Goal: Task Accomplishment & Management: Use online tool/utility

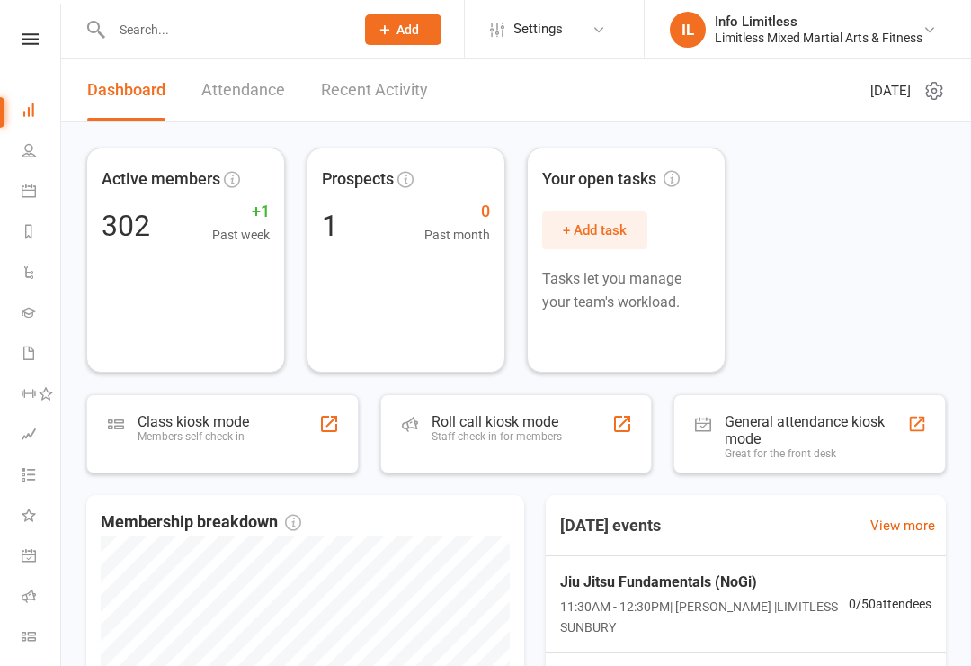
click at [29, 190] on icon at bounding box center [29, 190] width 14 height 14
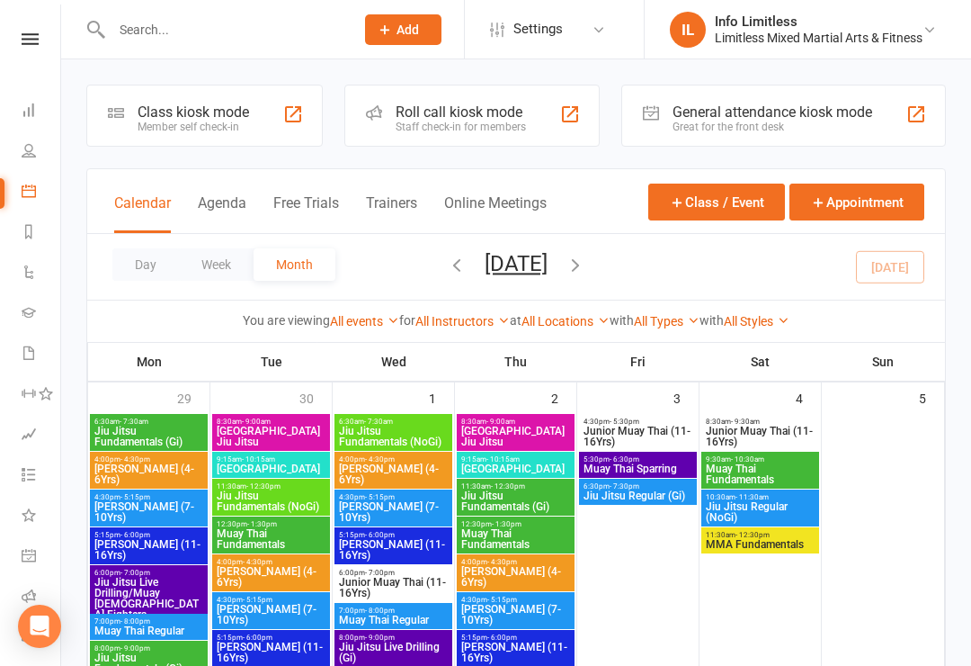
click at [174, 119] on div "Class kiosk mode" at bounding box center [194, 111] width 112 height 17
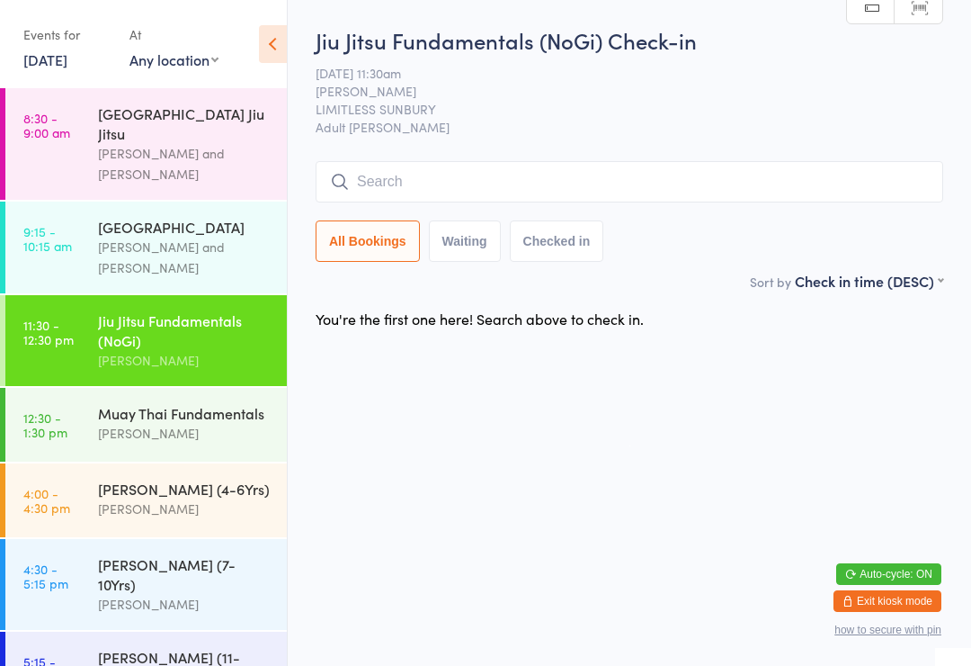
click at [701, 168] on input "search" at bounding box center [630, 181] width 628 height 41
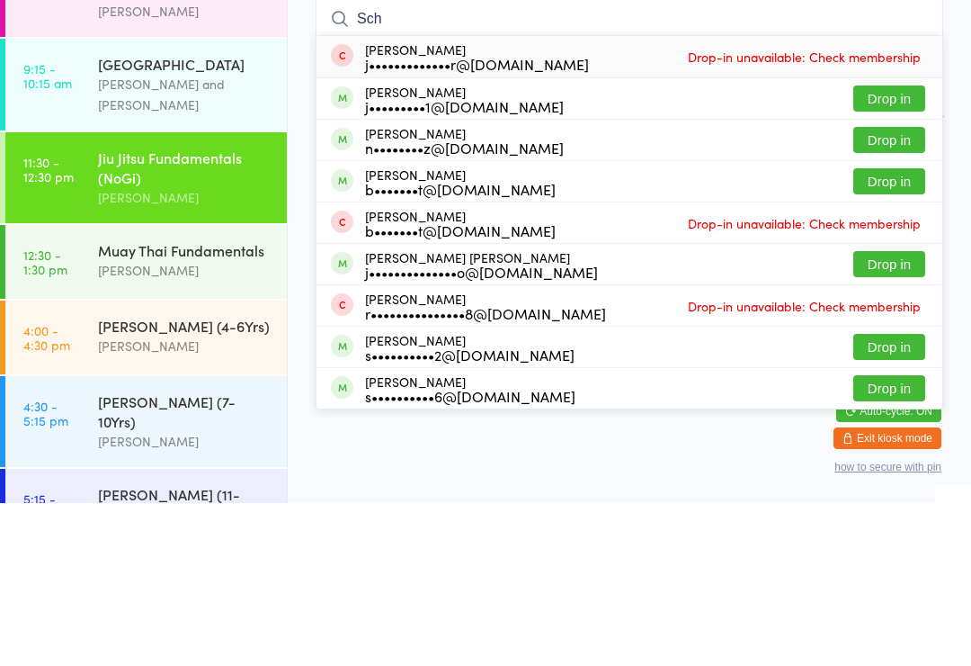
type input "Sch"
click at [891, 290] on button "Drop in" at bounding box center [889, 303] width 72 height 26
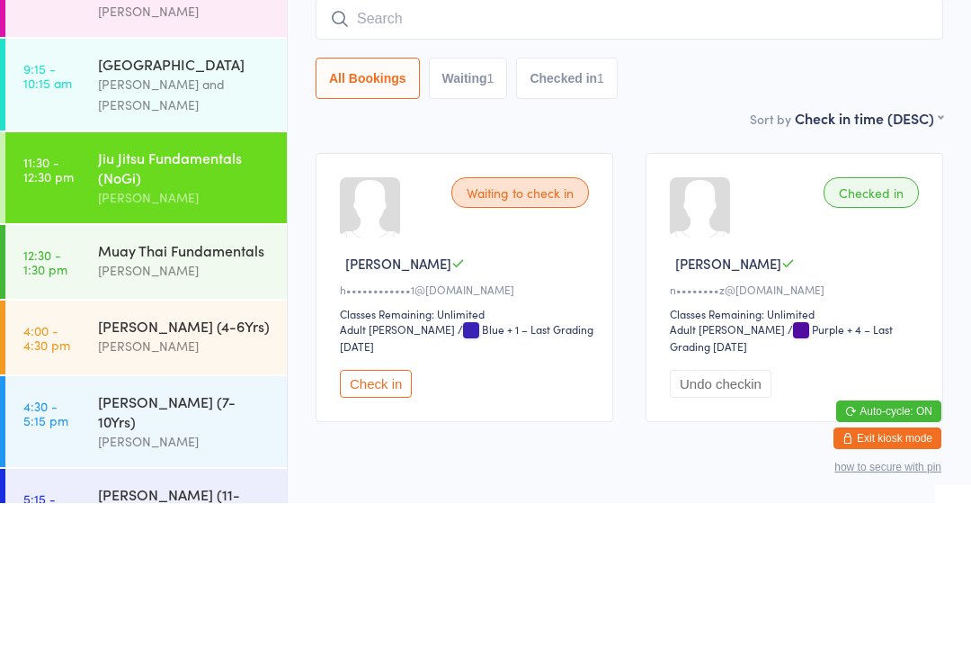
click at [388, 299] on div "Waiting to check in Christina H h••••••••••••1@gmail.com Classes Remaining: Unl…" at bounding box center [629, 449] width 660 height 301
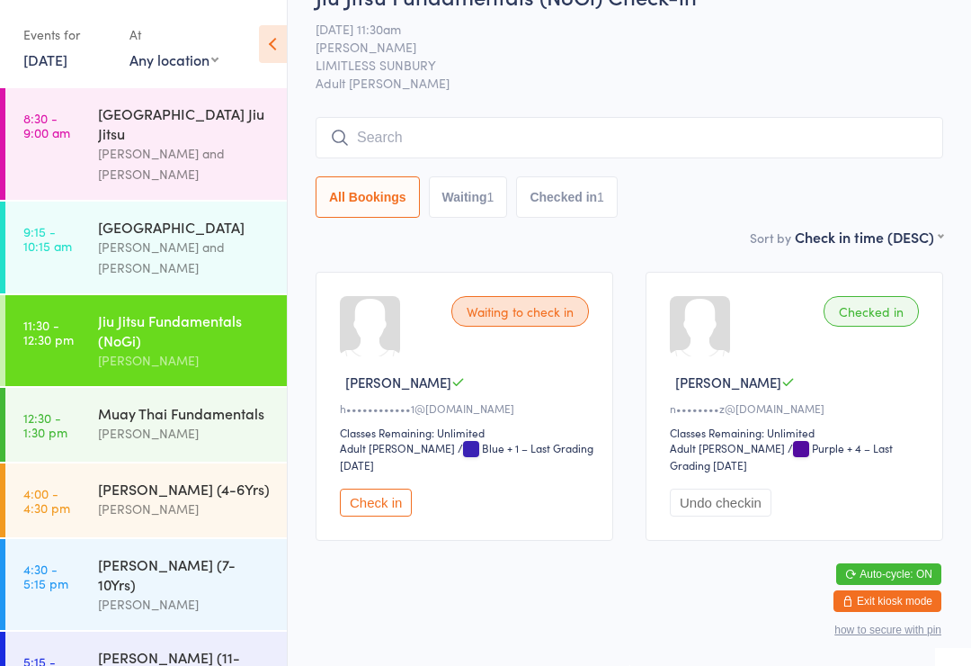
click at [439, 117] on input "search" at bounding box center [630, 137] width 628 height 41
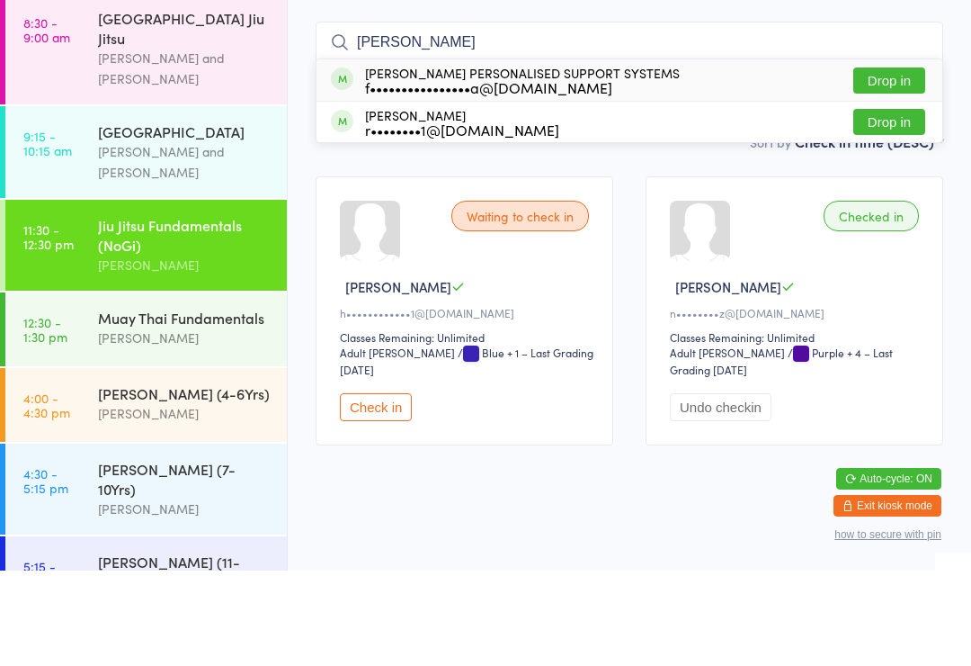
type input "Fernando"
click at [893, 163] on button "Drop in" at bounding box center [889, 176] width 72 height 26
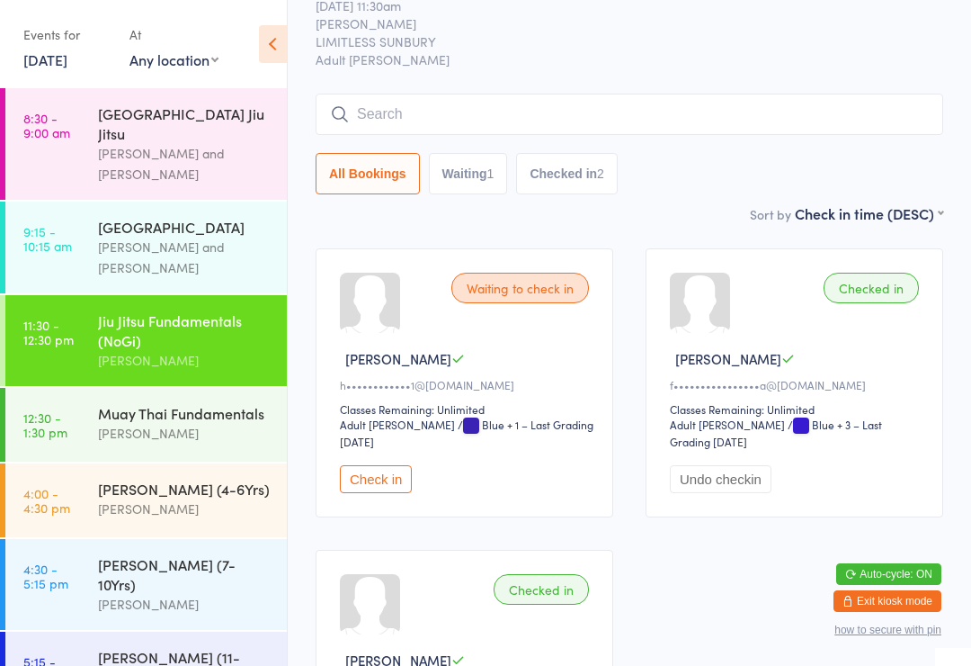
click at [636, 101] on input "search" at bounding box center [630, 114] width 628 height 41
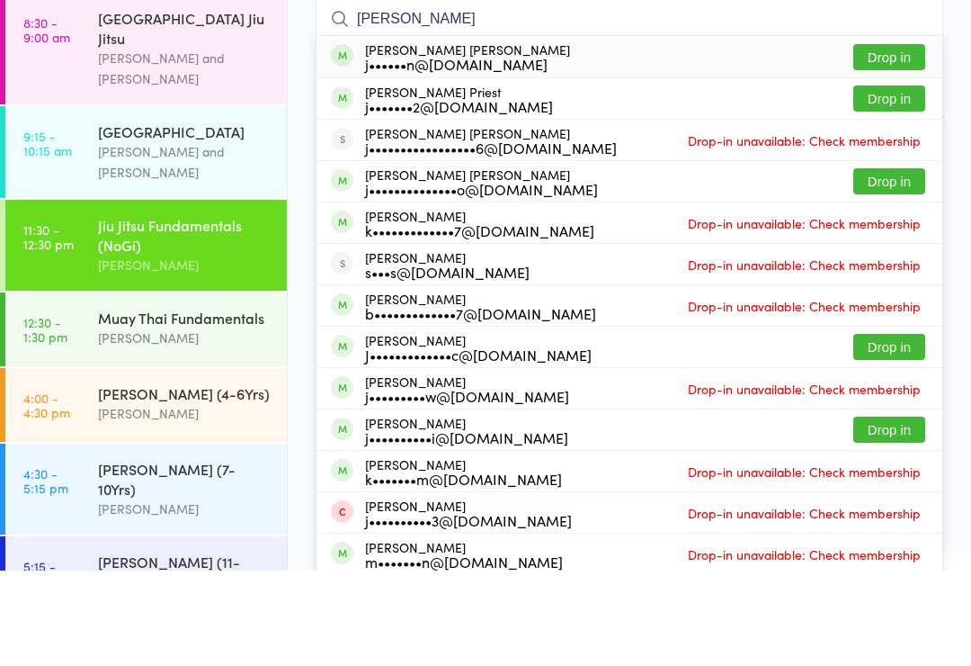
type input "Jackson"
click at [899, 264] on button "Drop in" at bounding box center [889, 277] width 72 height 26
